Goal: Find specific page/section: Find specific page/section

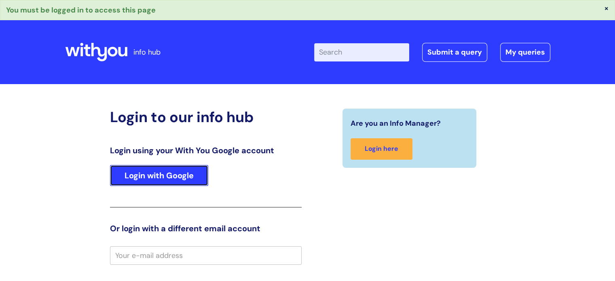
click at [130, 179] on link "Login with Google" at bounding box center [159, 175] width 98 height 21
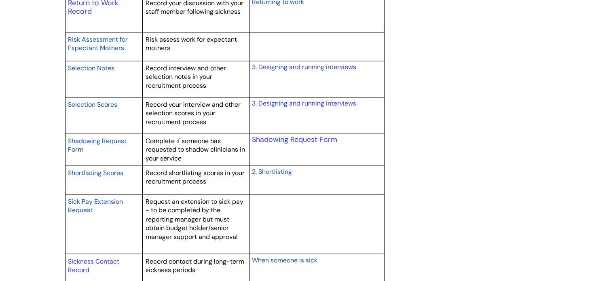
scroll to position [1334, 0]
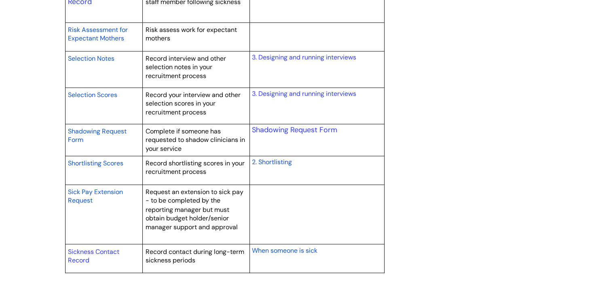
click at [81, 192] on span "Sick Pay Extension Request" at bounding box center [95, 196] width 55 height 17
